Goal: Task Accomplishment & Management: Use online tool/utility

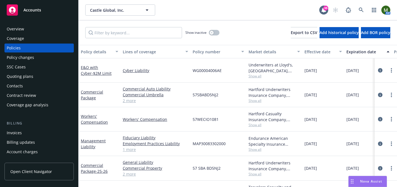
scroll to position [18, 0]
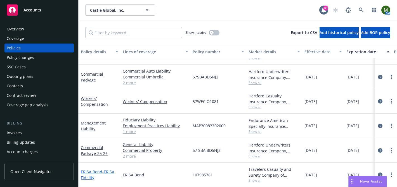
click at [101, 172] on link "ERISA Bond - ERISA Fidelity" at bounding box center [98, 174] width 34 height 11
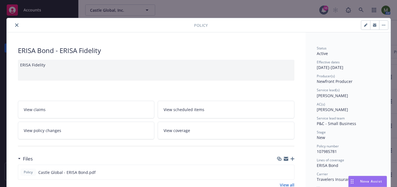
scroll to position [104, 0]
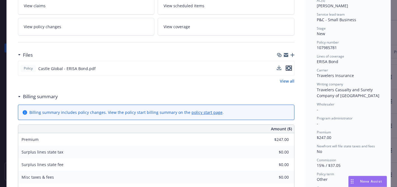
click at [289, 68] on icon "preview file" at bounding box center [288, 68] width 5 height 4
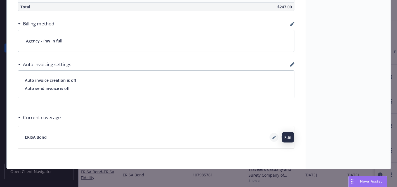
click at [275, 137] on icon at bounding box center [273, 137] width 3 height 3
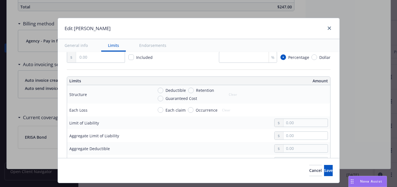
scroll to position [158, 0]
click at [328, 25] on link "close" at bounding box center [329, 28] width 7 height 7
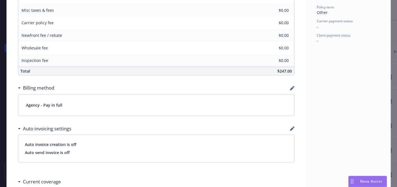
scroll to position [335, 0]
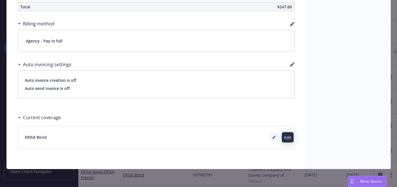
click at [272, 137] on icon at bounding box center [273, 137] width 3 height 3
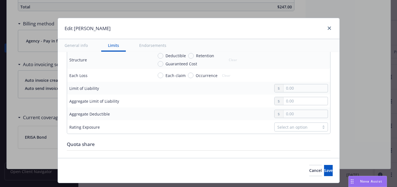
scroll to position [193, 0]
click at [291, 85] on input "text" at bounding box center [305, 88] width 44 height 8
click at [291, 85] on input "100,000.00" at bounding box center [305, 88] width 44 height 8
type input "100,000.00"
click at [324, 169] on button "Save" at bounding box center [328, 170] width 9 height 11
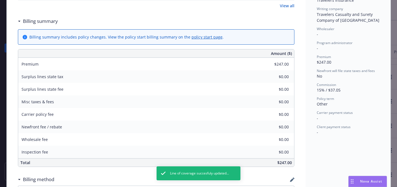
scroll to position [0, 0]
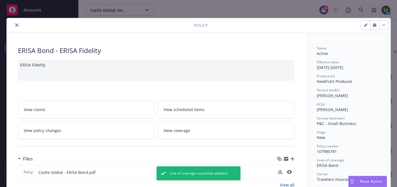
click at [16, 24] on icon "close" at bounding box center [16, 24] width 3 height 3
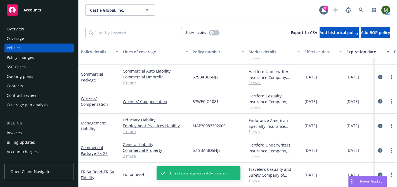
click at [53, 29] on div "Overview" at bounding box center [39, 29] width 65 height 9
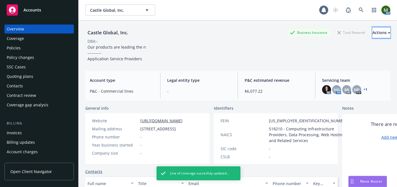
click at [381, 34] on button "Actions" at bounding box center [381, 32] width 18 height 11
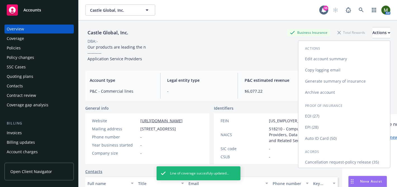
click at [353, 82] on link "Generate summary of insurance" at bounding box center [344, 81] width 92 height 11
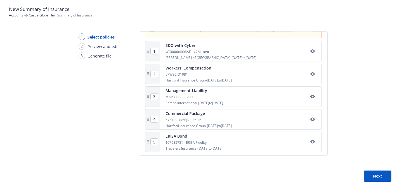
scroll to position [131, 0]
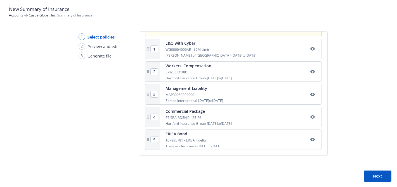
click at [381, 177] on button "Next" at bounding box center [377, 176] width 28 height 11
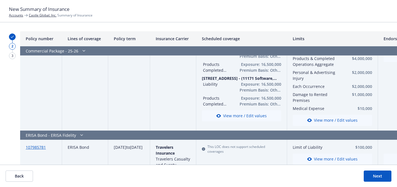
scroll to position [644, 0]
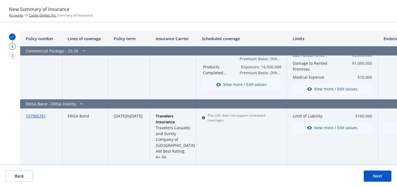
click at [369, 179] on button "Next" at bounding box center [377, 176] width 28 height 11
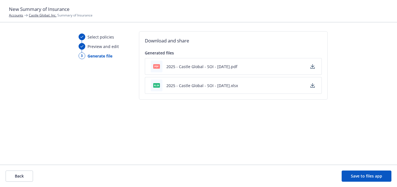
click at [312, 86] on icon "button" at bounding box center [312, 84] width 4 height 3
click at [311, 67] on icon "button" at bounding box center [312, 66] width 4 height 4
click at [363, 174] on button "Save to files app" at bounding box center [366, 176] width 50 height 11
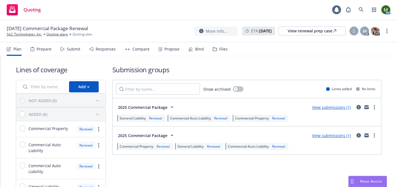
click at [191, 49] on div "Bind" at bounding box center [195, 48] width 15 height 13
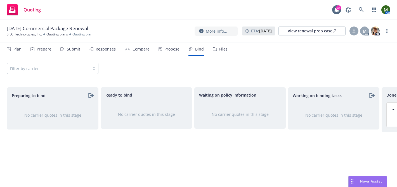
scroll to position [0, 83]
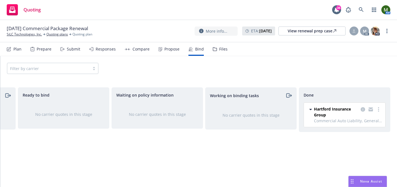
click at [164, 49] on div "Propose" at bounding box center [171, 49] width 15 height 4
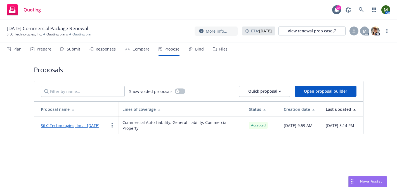
click at [94, 124] on link "SiLC Technologies, Inc. - [DATE]" at bounding box center [70, 125] width 59 height 5
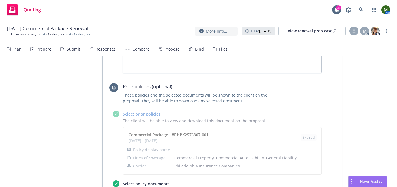
scroll to position [344, 0]
click at [169, 48] on div "Propose" at bounding box center [171, 49] width 15 height 4
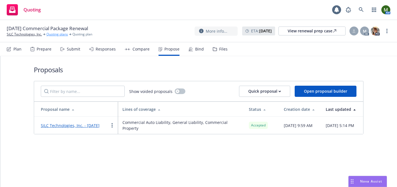
click at [54, 36] on link "Quoting plans" at bounding box center [57, 34] width 22 height 5
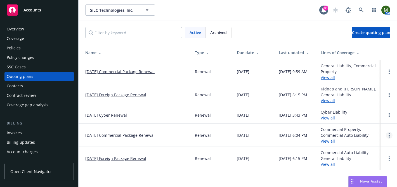
click at [390, 138] on link "Open options" at bounding box center [389, 135] width 7 height 7
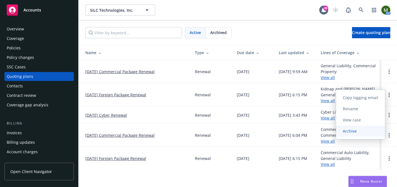
click at [360, 130] on span "Archive" at bounding box center [349, 131] width 27 height 5
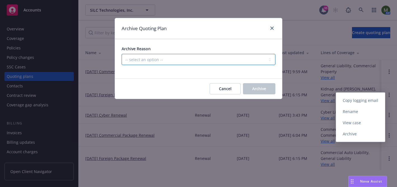
click at [210, 58] on select "-- select an option -- All policies in this renewal plan are auto-renewed Creat…" at bounding box center [199, 59] width 154 height 11
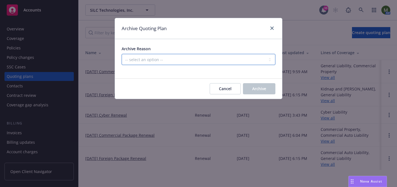
select select "ARCHIVED_RENEWAL_POLICY_AUTO_RENEWED"
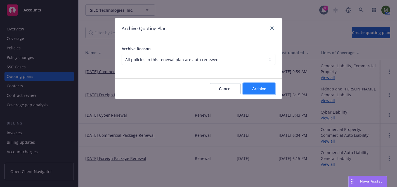
click at [260, 91] on span "Archive" at bounding box center [259, 88] width 14 height 5
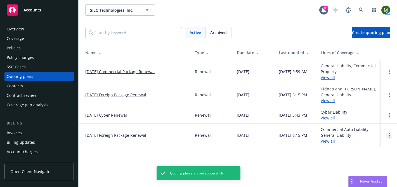
click at [390, 136] on link "Open options" at bounding box center [389, 135] width 7 height 7
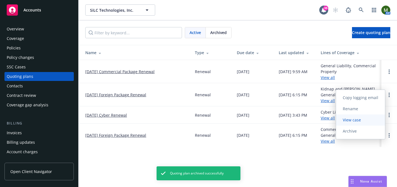
click at [358, 122] on span "View case" at bounding box center [352, 119] width 32 height 5
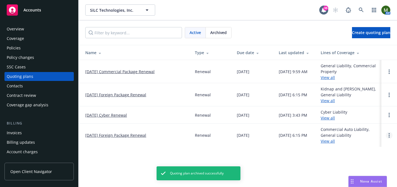
click at [391, 136] on link "Open options" at bounding box center [389, 135] width 7 height 7
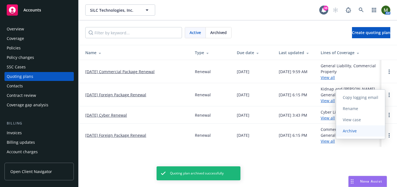
click at [371, 132] on link "Archive" at bounding box center [360, 130] width 49 height 11
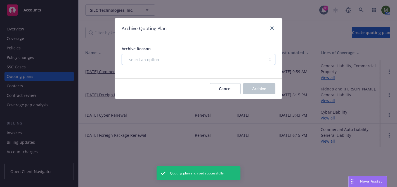
click at [204, 57] on select "-- select an option -- All policies in this renewal plan are auto-renewed Creat…" at bounding box center [199, 59] width 154 height 11
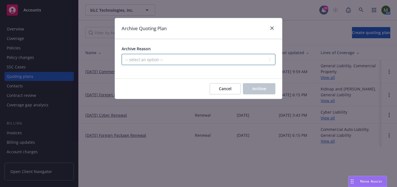
select select "ARCHIVED_RENEWAL_POLICY_AUTO_RENEWED"
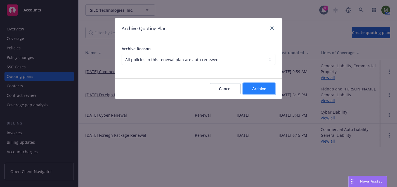
click at [251, 89] on button "Archive" at bounding box center [259, 88] width 32 height 11
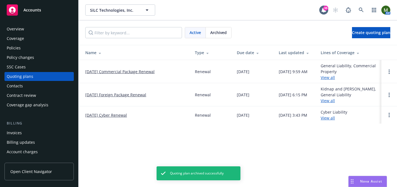
click at [14, 48] on div "Policies" at bounding box center [14, 48] width 14 height 9
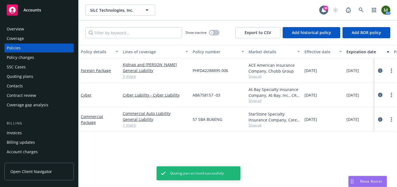
click at [39, 76] on div "Quoting plans" at bounding box center [39, 76] width 65 height 9
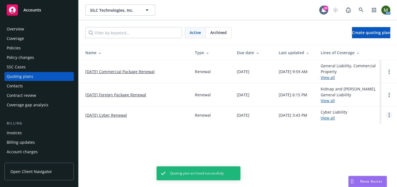
click at [388, 116] on link "Open options" at bounding box center [389, 115] width 7 height 7
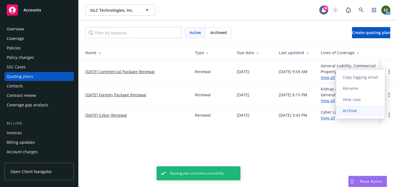
click at [343, 111] on span "Archive" at bounding box center [349, 110] width 27 height 5
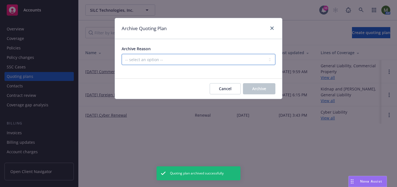
click at [251, 56] on select "-- select an option -- All policies in this renewal plan are auto-renewed Creat…" at bounding box center [199, 59] width 154 height 11
select select "ARCHIVED_RENEWAL_COMPLETED"
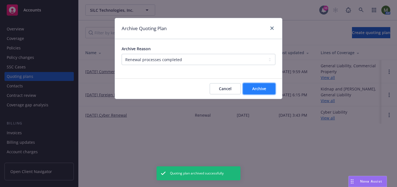
click at [245, 89] on button "Archive" at bounding box center [259, 88] width 32 height 11
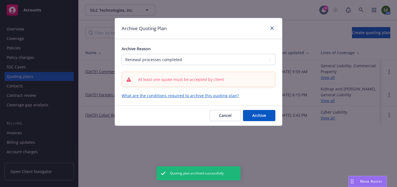
click at [268, 25] on div at bounding box center [270, 28] width 9 height 7
click at [272, 28] on icon "close" at bounding box center [271, 28] width 3 height 3
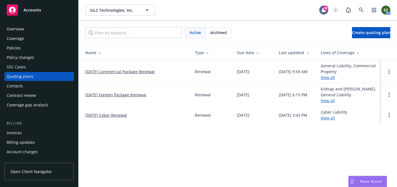
click at [118, 116] on link "02/02/25 Cyber Renewal" at bounding box center [106, 115] width 42 height 6
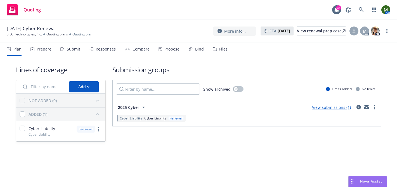
click at [216, 49] on div "Files" at bounding box center [220, 48] width 15 height 13
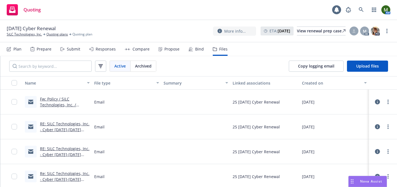
click at [193, 48] on div "Bind" at bounding box center [195, 48] width 15 height 13
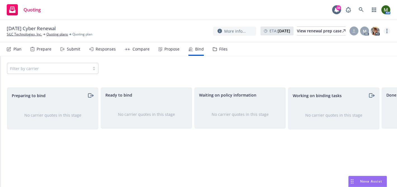
click at [385, 33] on link "more" at bounding box center [386, 31] width 7 height 7
click at [346, 85] on link "Archive quoting plan" at bounding box center [358, 87] width 62 height 11
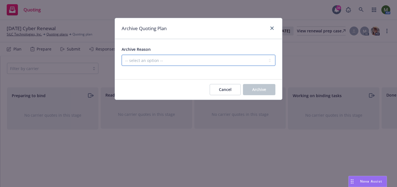
click at [261, 60] on select "-- select an option -- All policies in this renewal plan are auto-renewed Creat…" at bounding box center [199, 60] width 154 height 11
select select "ARCHIVED_RENEWAL_POLICY_AUTO_RENEWED"
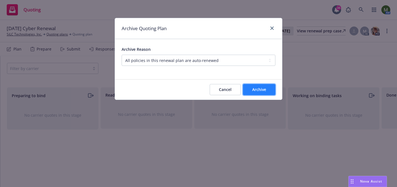
click at [264, 92] on span "Archive" at bounding box center [259, 89] width 14 height 5
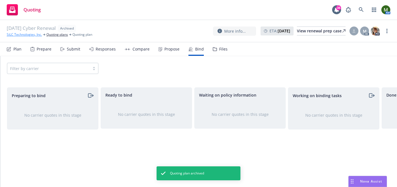
click at [34, 34] on link "SiLC Technologies, Inc." at bounding box center [24, 34] width 35 height 5
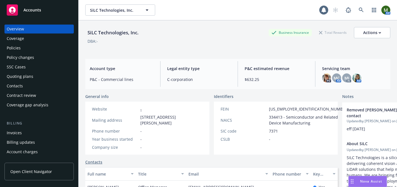
click at [27, 69] on div "SSC Cases" at bounding box center [39, 67] width 65 height 9
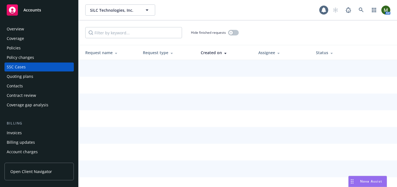
click at [27, 75] on div "Quoting plans" at bounding box center [20, 76] width 27 height 9
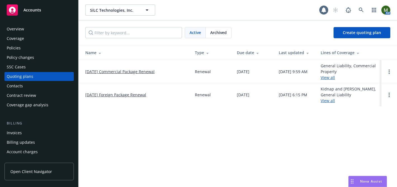
click at [119, 71] on link "[DATE] Commercial Package Renewal" at bounding box center [119, 72] width 69 height 6
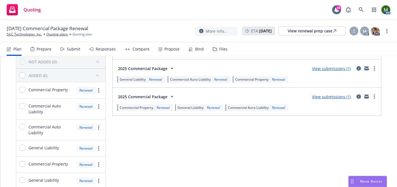
scroll to position [66, 0]
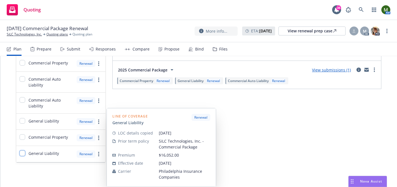
click at [22, 155] on input "checkbox" at bounding box center [23, 154] width 6 height 6
checkbox input "true"
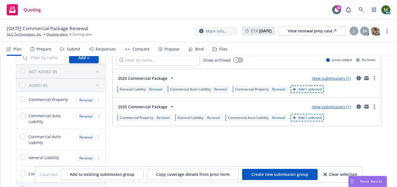
scroll to position [28, 0]
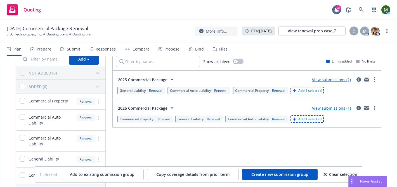
click at [76, 49] on div "Submit" at bounding box center [73, 49] width 13 height 4
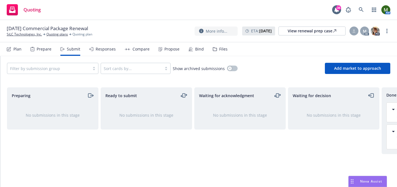
click at [281, 137] on div "Waiting for acknowledgment No submissions in this stage" at bounding box center [239, 131] width 91 height 88
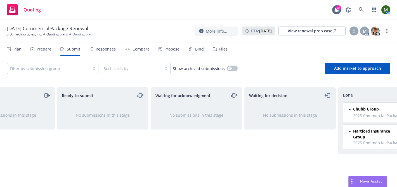
scroll to position [0, 47]
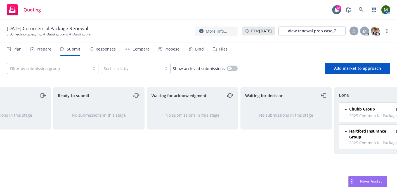
click at [288, 123] on div "No submissions in this stage" at bounding box center [286, 115] width 91 height 24
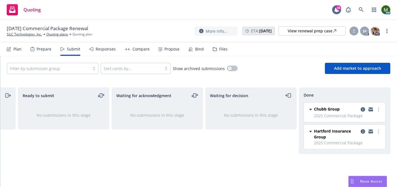
click at [108, 48] on div "Responses" at bounding box center [106, 49] width 20 height 4
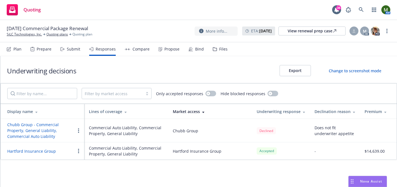
click at [72, 50] on div "Submit" at bounding box center [73, 49] width 13 height 4
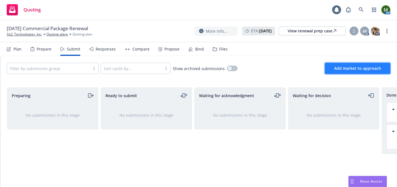
click at [337, 67] on span "Add market to approach" at bounding box center [357, 68] width 47 height 5
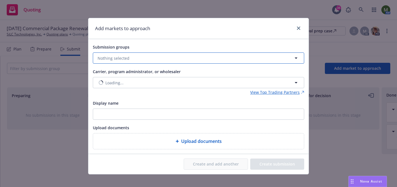
click at [205, 60] on button "Nothing selected" at bounding box center [198, 58] width 211 height 11
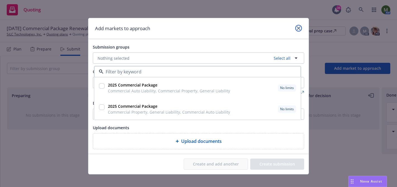
click at [296, 30] on link "close" at bounding box center [298, 28] width 7 height 7
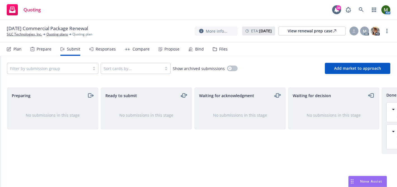
click at [22, 46] on div "Plan Prepare Submit Responses Compare Propose Bind Files" at bounding box center [117, 48] width 221 height 13
click at [16, 49] on div "Plan" at bounding box center [17, 49] width 8 height 4
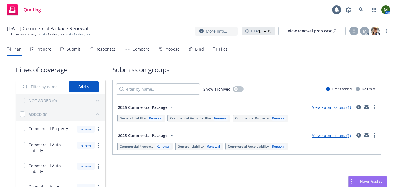
scroll to position [66, 0]
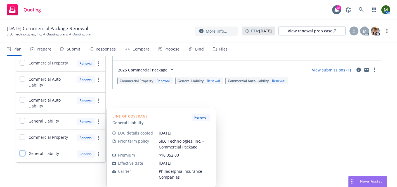
click at [20, 153] on input "checkbox" at bounding box center [23, 154] width 6 height 6
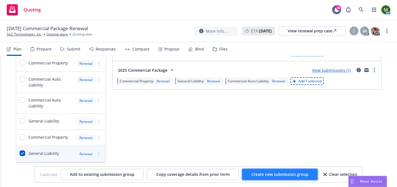
click at [293, 171] on button "Create new submission group" at bounding box center [279, 174] width 75 height 11
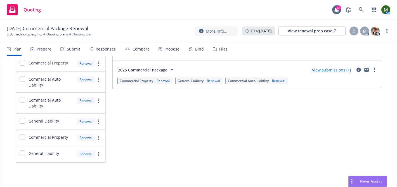
checkbox input "false"
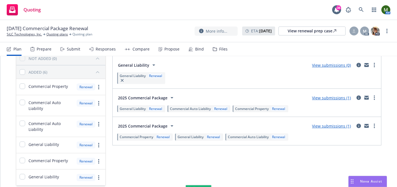
scroll to position [33, 0]
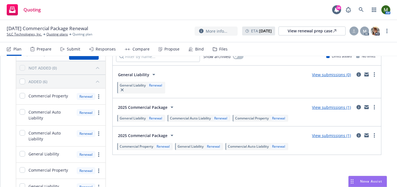
click at [80, 49] on div "Plan Prepare Submit Responses Compare Propose Bind Files" at bounding box center [117, 48] width 221 height 13
click at [73, 52] on div "Submit" at bounding box center [70, 48] width 20 height 13
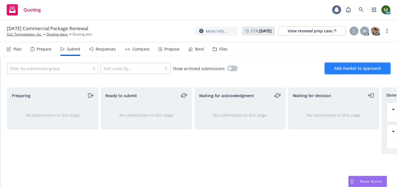
click at [361, 71] on button "Add market to approach" at bounding box center [357, 68] width 65 height 11
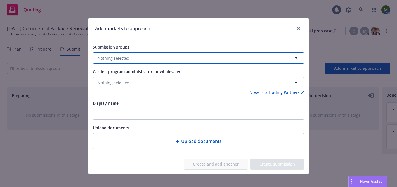
click at [219, 58] on button "Nothing selected" at bounding box center [198, 58] width 211 height 11
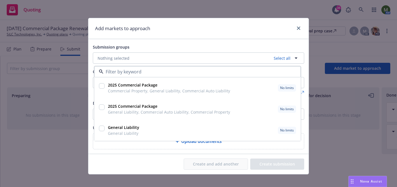
click at [99, 129] on input "checkbox" at bounding box center [102, 129] width 6 height 6
checkbox input "true"
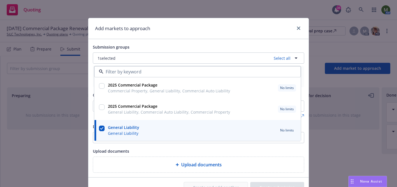
click at [91, 128] on div "Submission groups 1 selected Select all 2025 Commercial Package Commercial Prop…" at bounding box center [198, 108] width 220 height 138
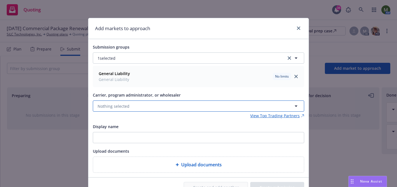
click at [110, 110] on button "Nothing selected" at bounding box center [198, 106] width 211 height 11
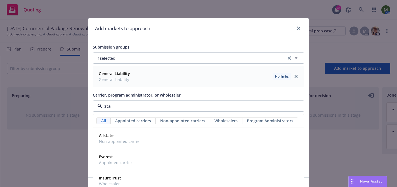
type input "star"
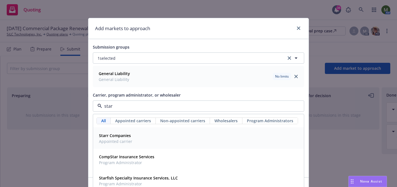
click at [161, 139] on div "Starr Companies Appointed carrier" at bounding box center [198, 139] width 203 height 14
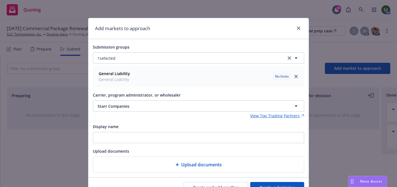
scroll to position [29, 0]
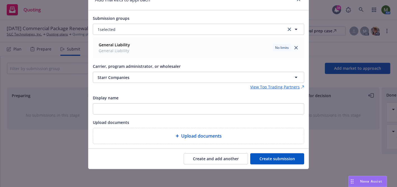
click at [271, 157] on button "Create submission" at bounding box center [277, 158] width 54 height 11
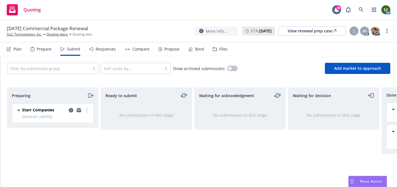
click at [91, 96] on icon "moveRight" at bounding box center [90, 95] width 6 height 7
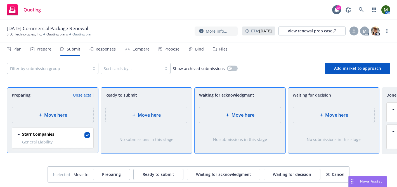
click at [332, 113] on span "Move here" at bounding box center [336, 115] width 23 height 7
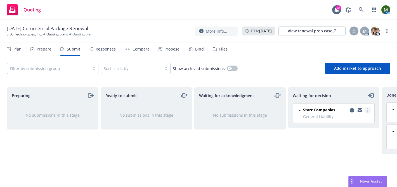
click at [367, 110] on circle "more" at bounding box center [367, 110] width 1 height 1
click at [345, 142] on span "Add accepted decision" at bounding box center [343, 143] width 56 height 5
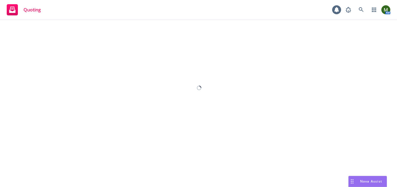
select select "12"
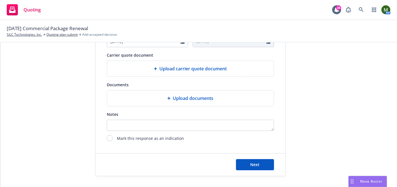
scroll to position [105, 0]
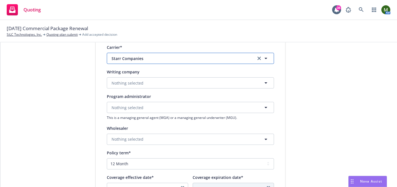
click at [152, 60] on span "Starr Companies" at bounding box center [179, 59] width 136 height 6
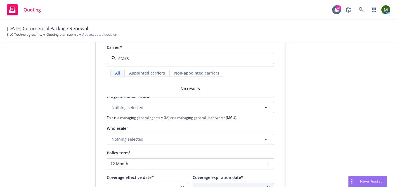
type input "stars"
click at [99, 139] on div "Display name Starr Companies Quote expiration date* 09/12/2025 The quoted cover…" at bounding box center [190, 133] width 189 height 311
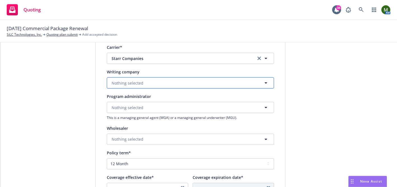
click at [132, 83] on span "Nothing selected" at bounding box center [127, 83] width 32 height 6
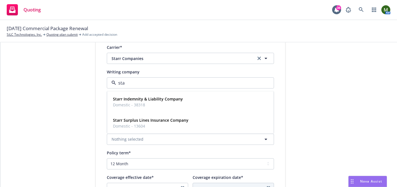
type input "star"
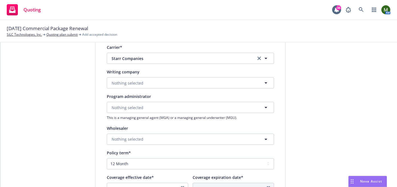
click at [160, 77] on div "Writing company star Nothing selected" at bounding box center [190, 78] width 167 height 20
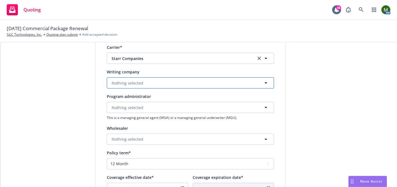
click at [160, 82] on button "Nothing selected" at bounding box center [190, 82] width 167 height 11
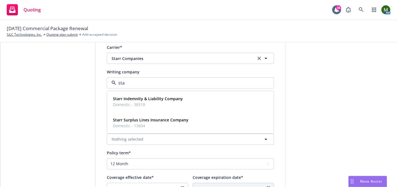
type input "star"
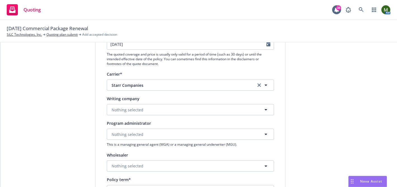
scroll to position [77, 0]
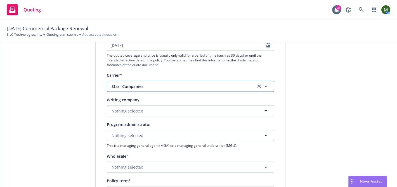
click at [189, 87] on span "Starr Companies" at bounding box center [179, 87] width 136 height 6
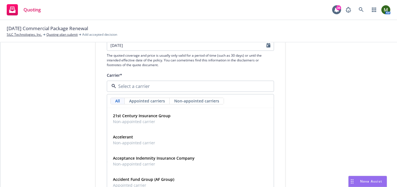
click at [96, 126] on div "Display name Starr Companies Quote expiration date* 09/12/2025 The quoted cover…" at bounding box center [190, 161] width 189 height 311
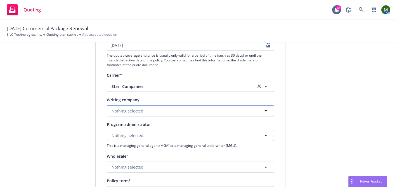
click at [138, 115] on button "Nothing selected" at bounding box center [190, 110] width 167 height 11
type input "starst"
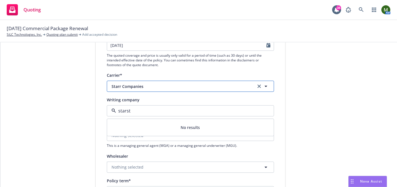
click at [129, 86] on span "Starr Companies" at bounding box center [179, 87] width 136 height 6
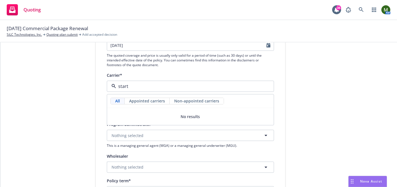
type input "start"
click at [275, 119] on div "Display name Starr Companies Quote expiration date* 09/12/2025 The quoted cover…" at bounding box center [190, 161] width 189 height 311
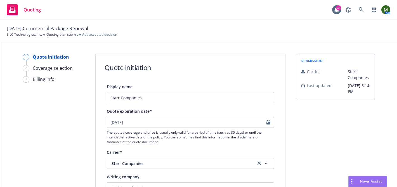
scroll to position [252, 0]
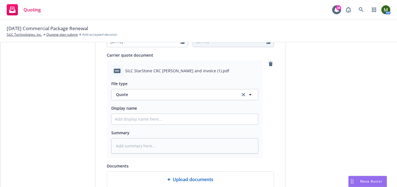
click at [364, 178] on div "Nova Assist" at bounding box center [367, 181] width 38 height 11
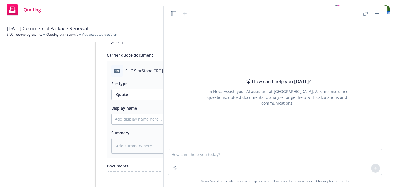
click at [375, 13] on button "button" at bounding box center [376, 13] width 7 height 7
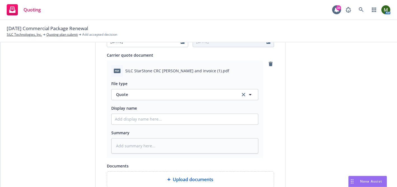
scroll to position [333, 0]
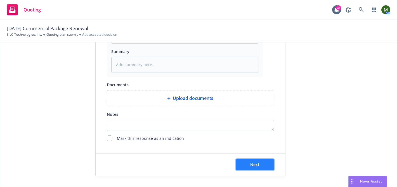
click at [259, 160] on button "Next" at bounding box center [255, 164] width 38 height 11
type textarea "x"
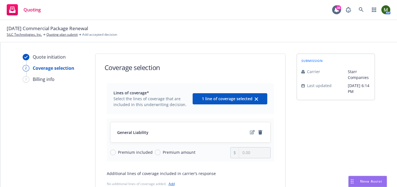
scroll to position [65, 0]
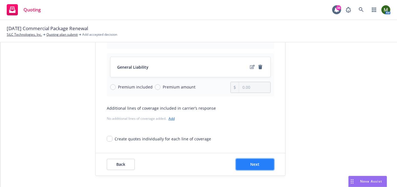
click at [258, 162] on span "Next" at bounding box center [254, 164] width 9 height 5
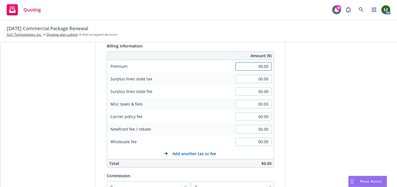
click at [241, 66] on input "00.00" at bounding box center [253, 66] width 36 height 8
type input "20,000.00"
click at [251, 140] on input "00.00" at bounding box center [253, 142] width 36 height 8
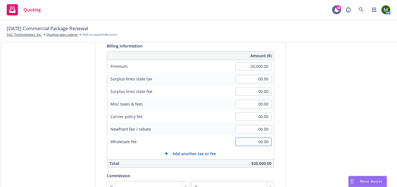
click at [251, 140] on input "00.00" at bounding box center [253, 142] width 36 height 8
type input "500.00"
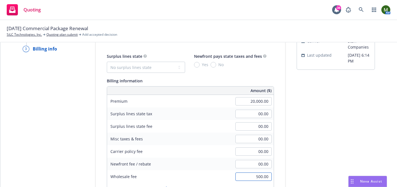
scroll to position [28, 0]
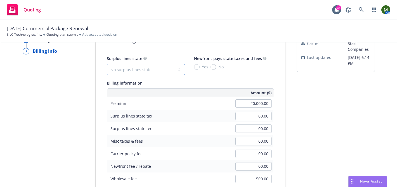
click at [155, 66] on select "No surplus lines state Alaska Alabama Arkansas Arizona California Colorado Conn…" at bounding box center [146, 69] width 78 height 11
select select "CA"
type input "600.00"
type input "36.00"
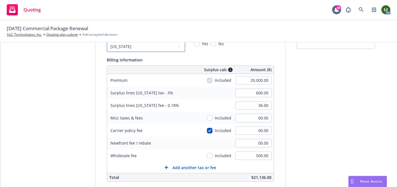
scroll to position [59, 0]
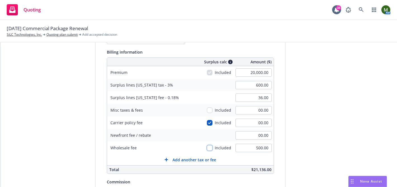
click at [211, 148] on input "checkbox" at bounding box center [210, 148] width 6 height 6
checkbox input "true"
type input "615.00"
type input "36.90"
click at [251, 109] on input "00.00" at bounding box center [253, 110] width 36 height 8
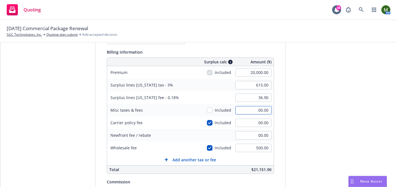
click at [251, 109] on input "00.00" at bounding box center [253, 110] width 36 height 8
type input "500.00"
click at [209, 110] on input "checkbox" at bounding box center [210, 111] width 6 height 6
checkbox input "true"
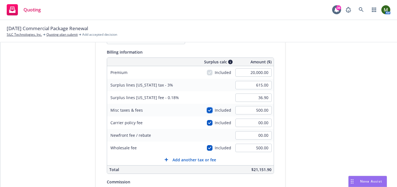
type input "630.00"
type input "37.80"
click at [256, 111] on input "500.00" at bounding box center [253, 110] width 36 height 8
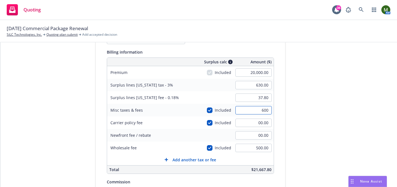
type input "600"
type input "633.00"
type input "37.98"
type input "600.00"
click at [291, 113] on div "Quote initiation Coverage selection 3 Billing info Add billing information Surp…" at bounding box center [198, 137] width 383 height 286
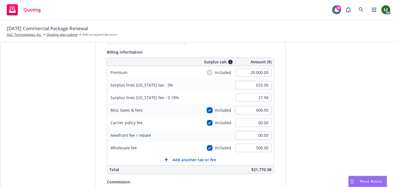
click at [210, 109] on input "checkbox" at bounding box center [210, 111] width 6 height 6
checkbox input "false"
type input "615.00"
type input "36.90"
click at [210, 109] on input "checkbox" at bounding box center [210, 111] width 6 height 6
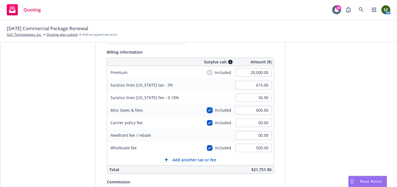
checkbox input "true"
type input "633.00"
type input "37.98"
click at [210, 149] on input "checkbox" at bounding box center [210, 148] width 6 height 6
checkbox input "false"
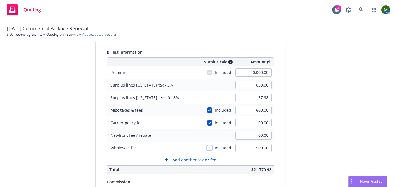
type input "618.00"
type input "37.08"
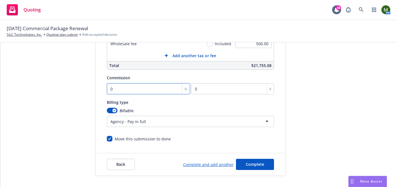
click at [161, 86] on input "0" at bounding box center [149, 88] width 84 height 11
type input "1"
type input "200"
type input "11"
type input "2200"
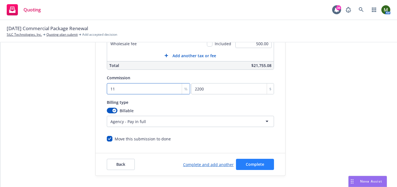
type input "11"
click at [251, 163] on span "Complete" at bounding box center [255, 164] width 18 height 5
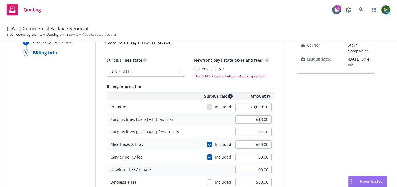
scroll to position [0, 0]
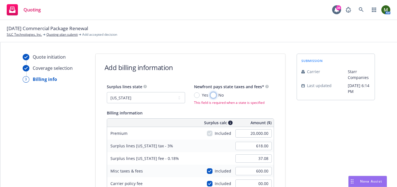
click at [214, 95] on input "No" at bounding box center [213, 95] width 6 height 6
radio input "true"
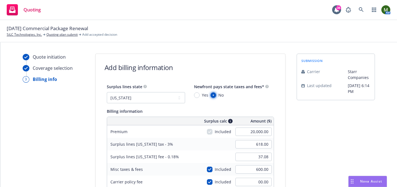
scroll to position [163, 0]
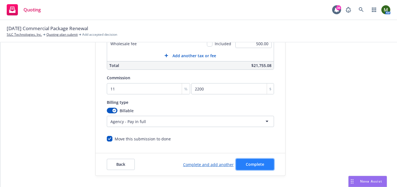
click at [251, 164] on span "Complete" at bounding box center [255, 164] width 18 height 5
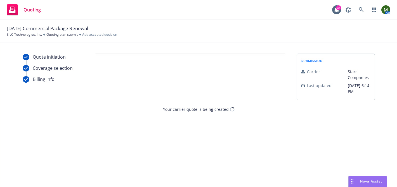
scroll to position [0, 0]
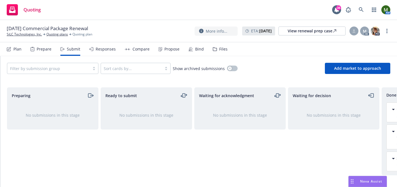
click at [160, 48] on icon at bounding box center [160, 49] width 4 height 4
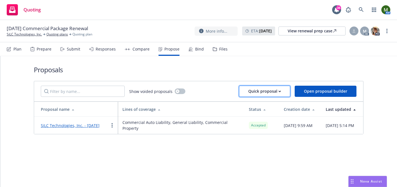
click at [274, 91] on div "Quick proposal" at bounding box center [264, 91] width 33 height 11
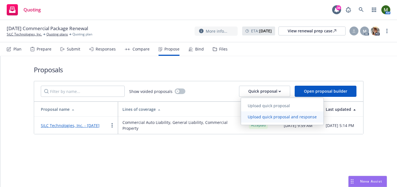
click at [260, 112] on link "Upload quick proposal and response" at bounding box center [282, 116] width 82 height 11
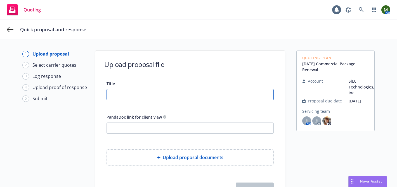
click at [144, 98] on input "Title" at bounding box center [190, 94] width 167 height 11
type input "GL 25-26"
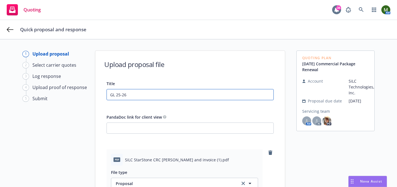
scroll to position [125, 0]
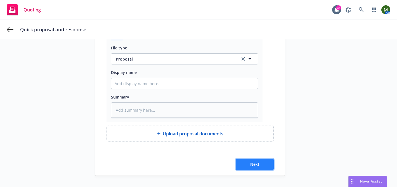
click at [241, 165] on button "Next" at bounding box center [255, 164] width 38 height 11
type textarea "x"
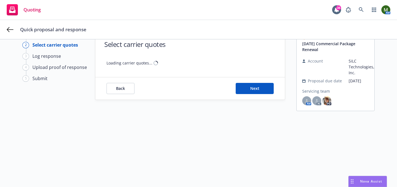
scroll to position [20, 0]
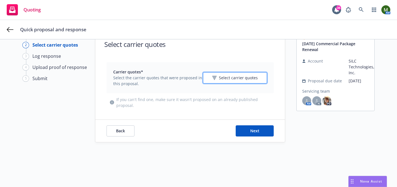
click at [228, 79] on span "Select carrier quotes" at bounding box center [238, 78] width 39 height 6
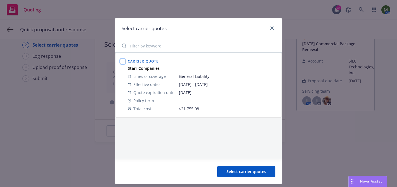
click at [120, 61] on input "checkbox" at bounding box center [123, 62] width 6 height 6
checkbox input "true"
click at [229, 172] on span "Select carrier quotes" at bounding box center [246, 171] width 40 height 5
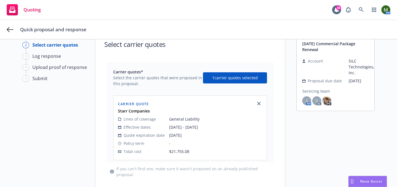
scroll to position [56, 0]
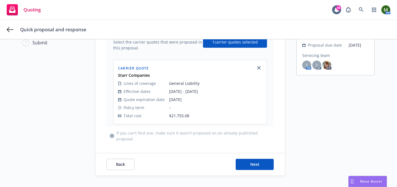
click at [257, 154] on div "Back Next" at bounding box center [189, 164] width 189 height 22
click at [257, 160] on button "Next" at bounding box center [255, 164] width 38 height 11
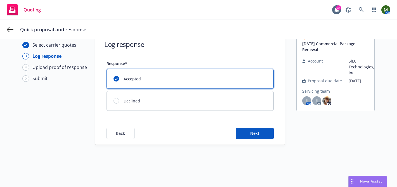
click at [248, 127] on div "Back Next" at bounding box center [189, 133] width 189 height 22
click at [249, 133] on button "Next" at bounding box center [255, 133] width 38 height 11
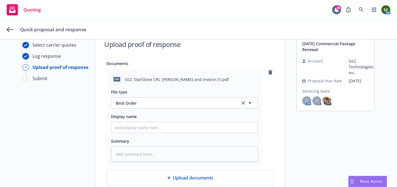
scroll to position [109, 0]
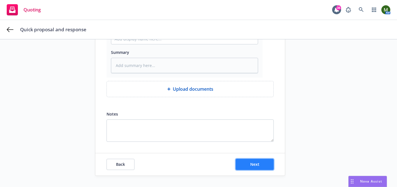
click at [255, 165] on span "Next" at bounding box center [254, 164] width 9 height 5
type textarea "x"
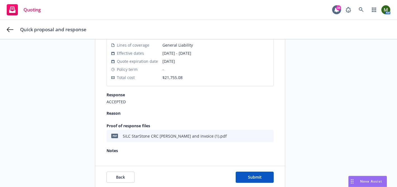
scroll to position [122, 0]
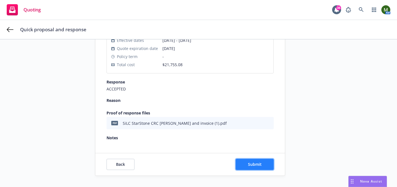
click at [250, 161] on button "Submit" at bounding box center [255, 164] width 38 height 11
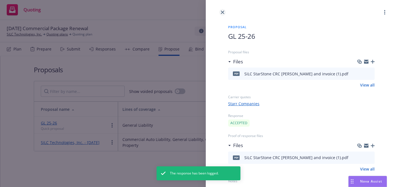
click at [222, 13] on icon "close" at bounding box center [222, 12] width 3 height 3
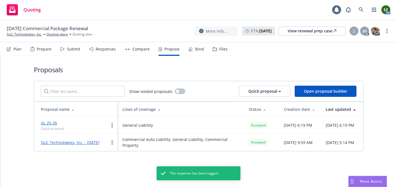
click at [194, 53] on div "Bind" at bounding box center [195, 48] width 15 height 13
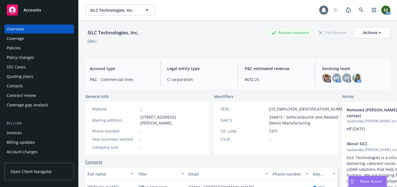
click at [32, 49] on div "Policies" at bounding box center [39, 48] width 65 height 9
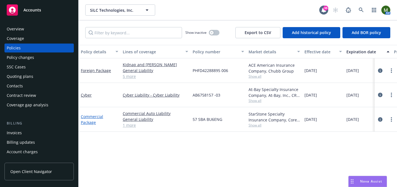
click at [92, 118] on link "Commercial Package" at bounding box center [92, 119] width 22 height 11
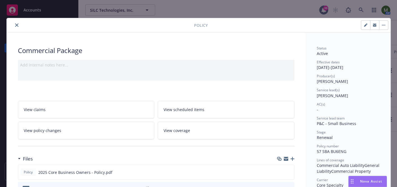
click at [381, 25] on button "button" at bounding box center [383, 25] width 9 height 9
click at [365, 25] on icon "button" at bounding box center [365, 25] width 3 height 3
select select "RENEWAL"
select select "12"
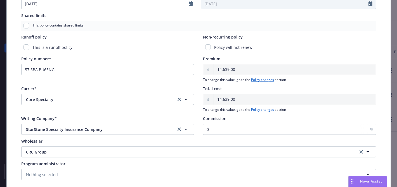
scroll to position [264, 0]
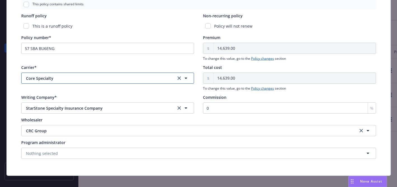
click at [106, 78] on span "Core Specialty" at bounding box center [96, 78] width 141 height 6
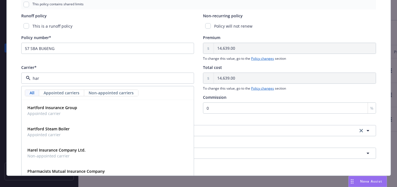
type input "[PERSON_NAME]"
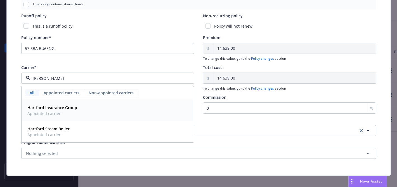
click at [94, 104] on div "Hartford Insurance Group Appointed carrier" at bounding box center [107, 111] width 165 height 14
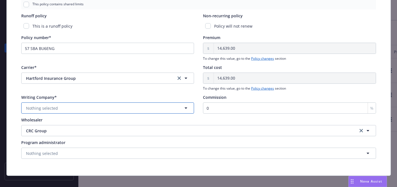
click at [88, 108] on button "Nothing selected" at bounding box center [107, 108] width 173 height 11
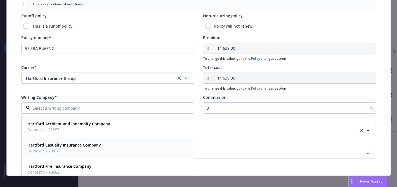
click at [82, 146] on strong "Hartford Casualty Insurance Company" at bounding box center [63, 144] width 73 height 5
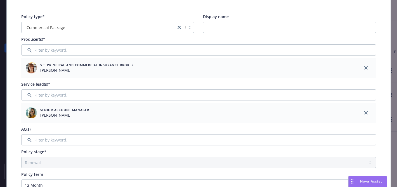
scroll to position [0, 0]
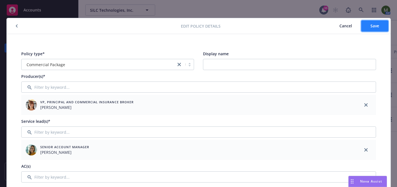
click at [379, 28] on button "Save" at bounding box center [374, 25] width 27 height 11
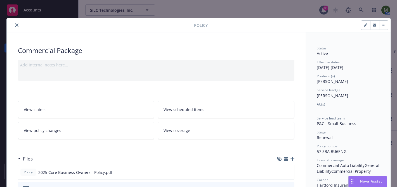
click at [16, 25] on icon "close" at bounding box center [16, 24] width 3 height 3
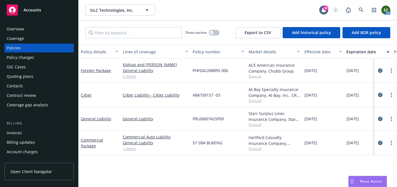
click at [21, 25] on div "Overview" at bounding box center [15, 29] width 17 height 9
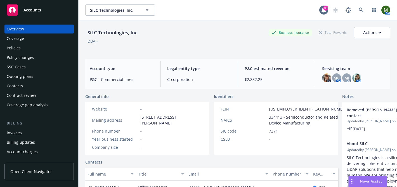
click at [105, 31] on div "SiLC Technologies, Inc." at bounding box center [113, 32] width 56 height 7
copy div "SiLC Technologies, Inc."
click at [27, 49] on div "Policies" at bounding box center [39, 48] width 65 height 9
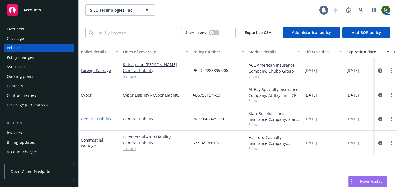
click at [101, 119] on link "General Liability" at bounding box center [96, 118] width 30 height 5
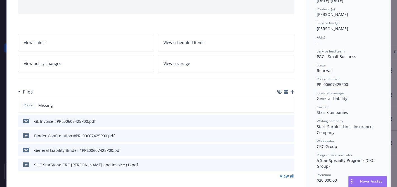
scroll to position [75, 0]
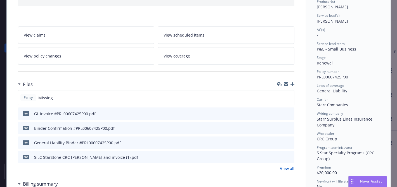
click at [280, 141] on icon "download file" at bounding box center [279, 142] width 4 height 4
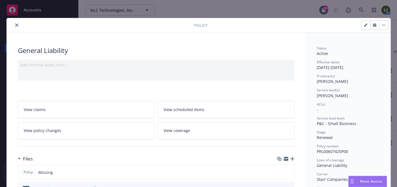
click at [17, 28] on button "close" at bounding box center [16, 25] width 7 height 7
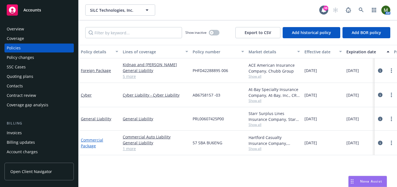
click at [96, 139] on link "Commercial Package" at bounding box center [92, 142] width 22 height 11
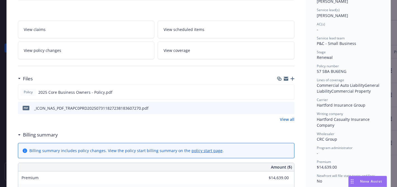
scroll to position [81, 0]
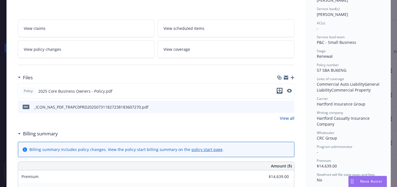
click at [278, 90] on icon "download file" at bounding box center [279, 91] width 4 height 4
click at [287, 79] on icon "button" at bounding box center [286, 78] width 4 height 3
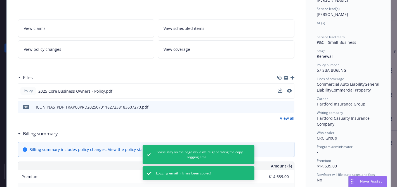
scroll to position [0, 0]
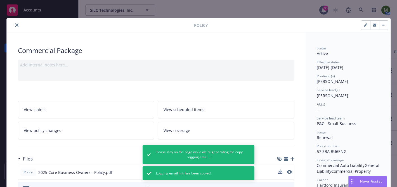
click at [16, 25] on icon "close" at bounding box center [16, 24] width 3 height 3
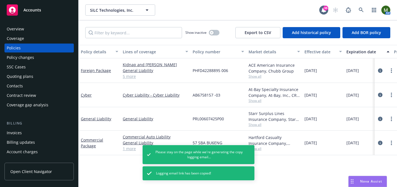
click at [29, 130] on div "Invoices" at bounding box center [39, 133] width 65 height 9
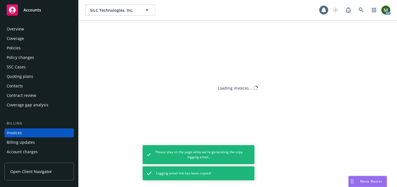
scroll to position [30, 0]
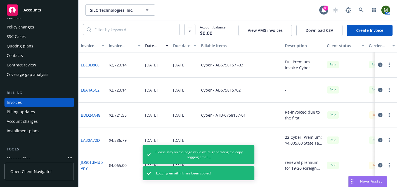
click at [372, 33] on link "Create Invoice" at bounding box center [370, 30] width 46 height 11
